Goal: Information Seeking & Learning: Learn about a topic

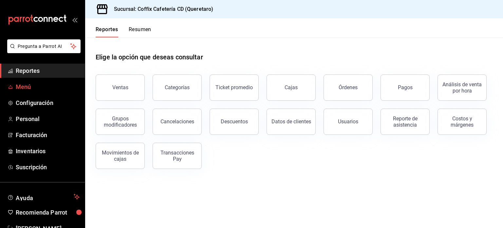
click at [37, 85] on span "Menú" at bounding box center [48, 86] width 64 height 9
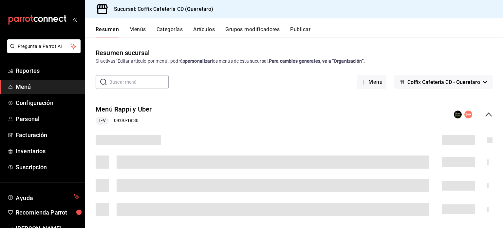
click at [136, 27] on button "Menús" at bounding box center [137, 31] width 16 height 11
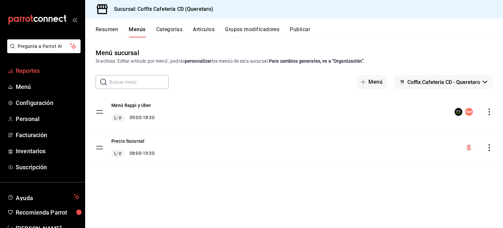
click at [29, 76] on link "Reportes" at bounding box center [42, 71] width 85 height 14
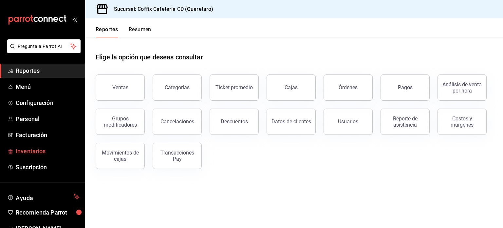
click at [61, 147] on span "Inventarios" at bounding box center [48, 150] width 64 height 9
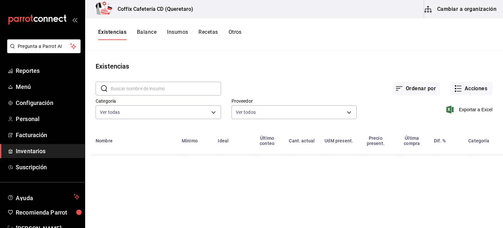
click at [210, 35] on button "Recetas" at bounding box center [208, 34] width 19 height 11
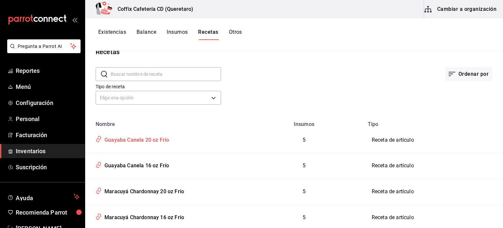
scroll to position [9, 0]
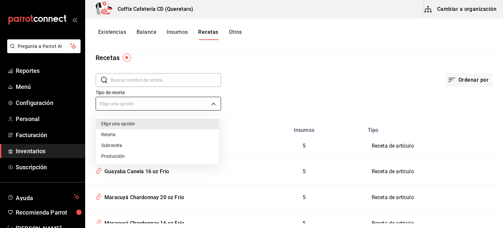
click at [185, 105] on body "Pregunta a Parrot AI Reportes Menú Configuración Personal Facturación Inventari…" at bounding box center [251, 111] width 503 height 223
click at [148, 135] on li "Receta" at bounding box center [157, 134] width 123 height 11
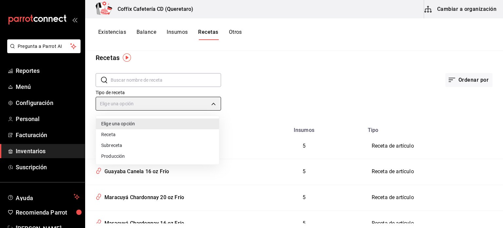
type input "PRODUCT"
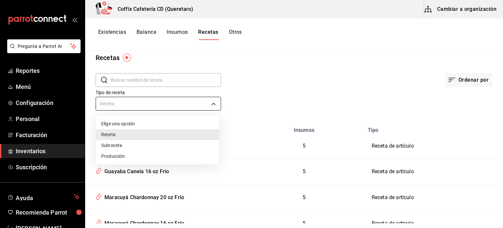
click at [206, 104] on body "Pregunta a Parrot AI Reportes Menú Configuración Personal Facturación Inventari…" at bounding box center [251, 111] width 503 height 223
click at [257, 68] on div at bounding box center [251, 114] width 503 height 228
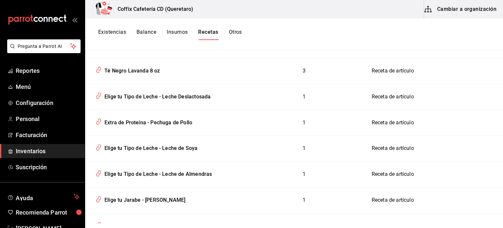
scroll to position [0, 0]
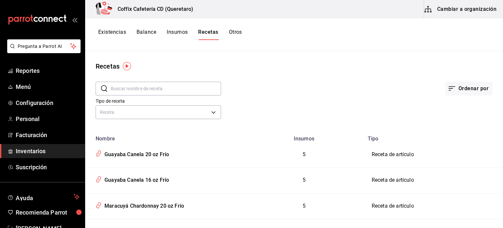
click at [152, 91] on input "text" at bounding box center [166, 88] width 110 height 13
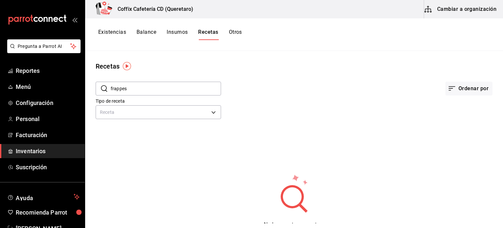
click at [199, 89] on input "frappes" at bounding box center [166, 88] width 110 height 13
type input "f"
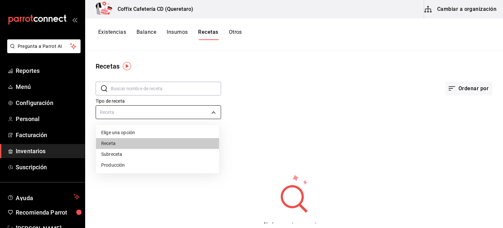
click at [215, 109] on body "Pregunta a Parrot AI Reportes Menú Configuración Personal Facturación Inventari…" at bounding box center [251, 111] width 503 height 223
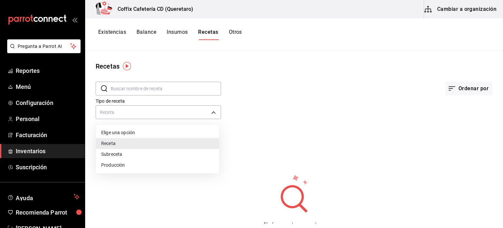
click at [161, 145] on li "Receta" at bounding box center [157, 143] width 123 height 11
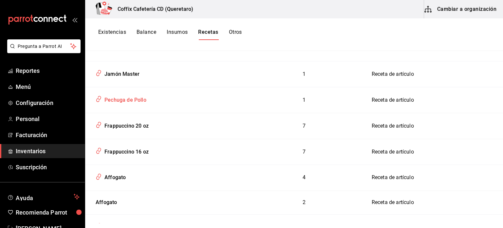
scroll to position [622, 0]
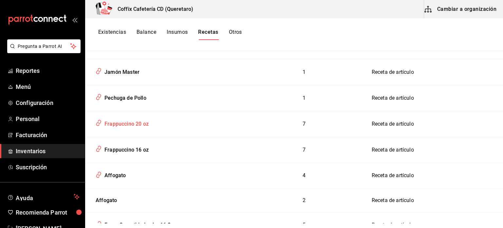
click at [148, 122] on td "Frappuccino 20 oz" at bounding box center [164, 124] width 159 height 26
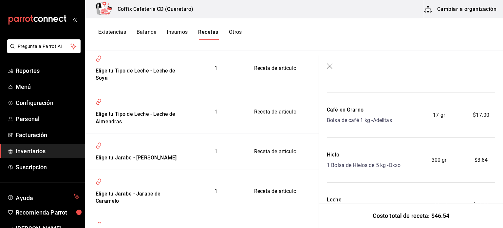
scroll to position [267, 0]
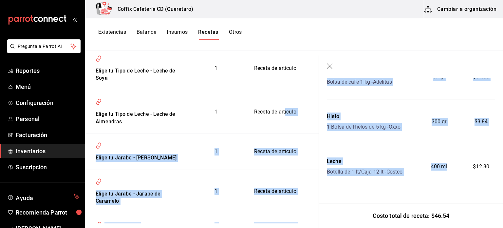
drag, startPoint x: 451, startPoint y: 152, endPoint x: 260, endPoint y: 160, distance: 191.5
click at [260, 160] on div "Recetas ​ ​ Tipo de receta Receta PRODUCT Nombre Insumos Tipo Guayaba Canela 20…" at bounding box center [294, 137] width 418 height 172
click at [390, 114] on div "Hielo" at bounding box center [364, 116] width 74 height 8
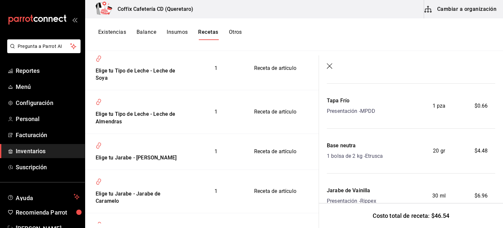
scroll to position [0, 0]
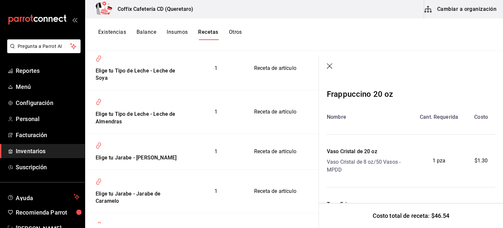
click at [328, 66] on icon "button" at bounding box center [330, 66] width 7 height 7
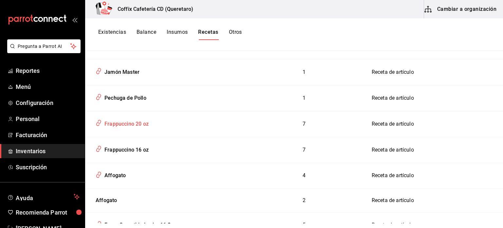
click at [144, 120] on div "Frappuccino 20 oz" at bounding box center [164, 122] width 143 height 12
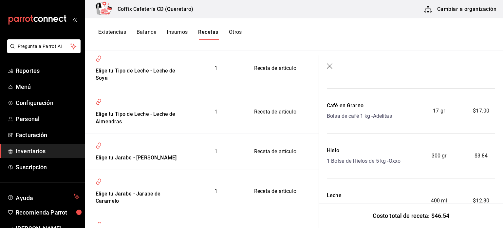
scroll to position [267, 0]
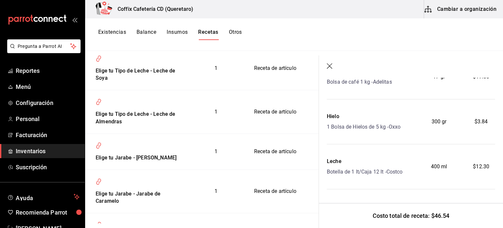
click at [330, 66] on icon "button" at bounding box center [330, 66] width 7 height 7
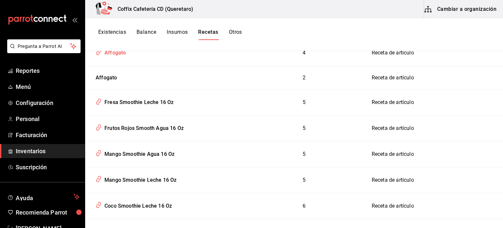
scroll to position [745, 0]
click at [152, 147] on div "Mango Smoothie Agua 16 Oz" at bounding box center [138, 152] width 73 height 10
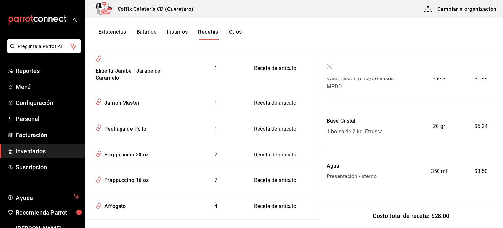
scroll to position [178, 0]
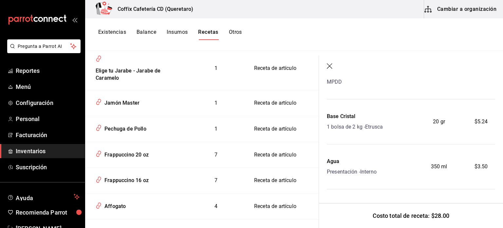
click at [114, 38] on button "Existencias" at bounding box center [112, 34] width 28 height 11
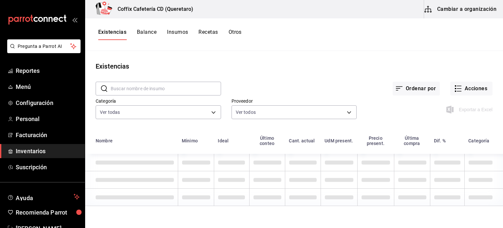
click at [150, 94] on input "text" at bounding box center [166, 88] width 110 height 13
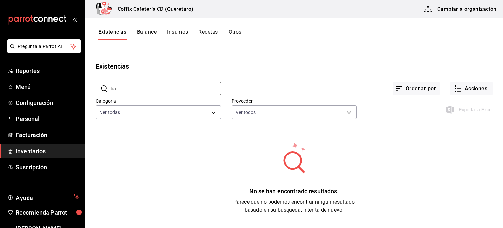
type input "b"
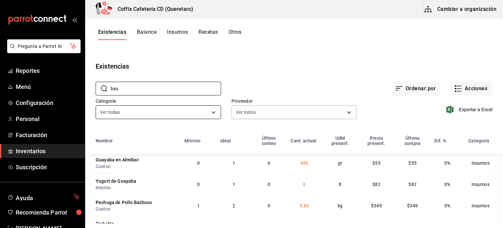
scroll to position [80, 0]
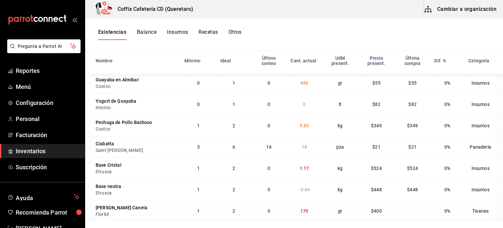
type input "bas"
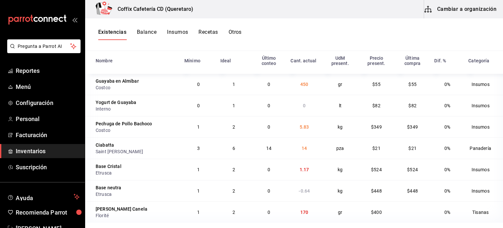
click at [208, 34] on button "Recetas" at bounding box center [208, 34] width 19 height 11
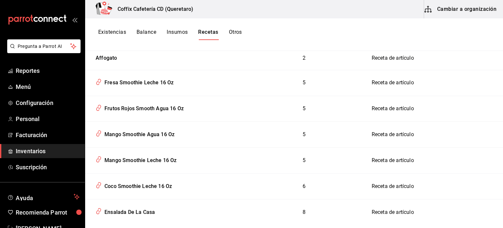
scroll to position [767, 0]
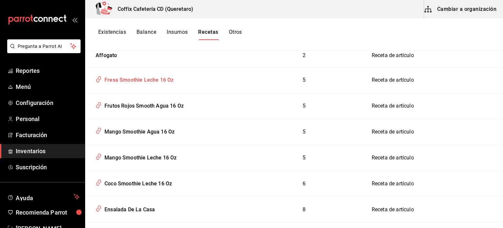
click at [155, 74] on div "Fresa Smoothie Leche 16 Oz" at bounding box center [138, 79] width 72 height 10
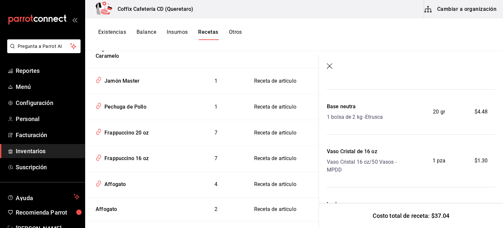
scroll to position [135, 0]
